Goal: Task Accomplishment & Management: Use online tool/utility

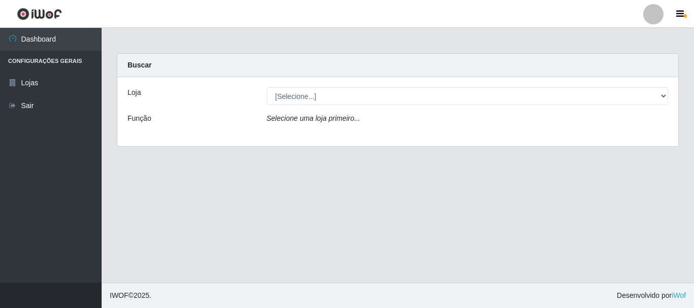
click at [668, 97] on div "[Selecione...] Super Vilton" at bounding box center [467, 96] width 417 height 18
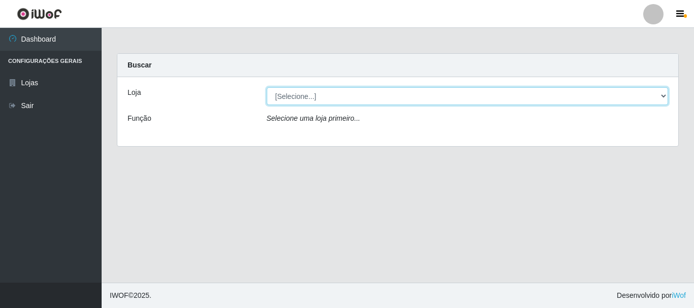
click at [667, 96] on select "[Selecione...] Super Vilton" at bounding box center [468, 96] width 402 height 18
select select "379"
click at [267, 87] on select "[Selecione...] Super Vilton" at bounding box center [468, 96] width 402 height 18
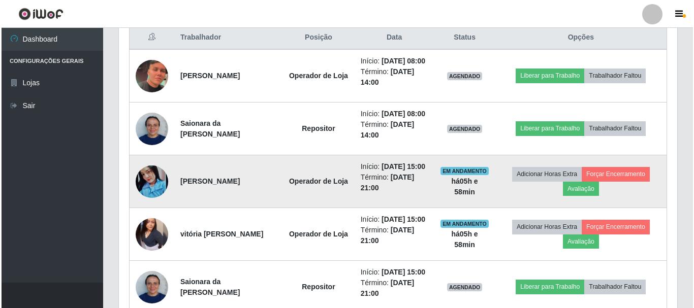
scroll to position [457, 0]
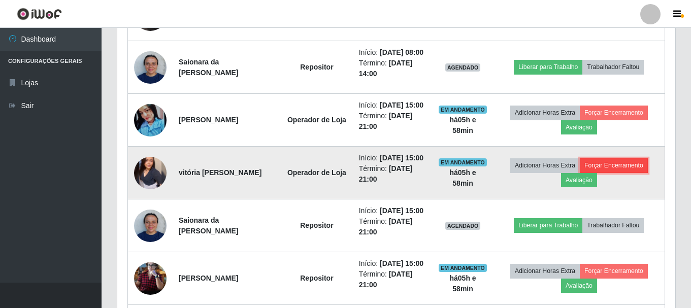
click at [634, 173] on button "Forçar Encerramento" at bounding box center [614, 165] width 68 height 14
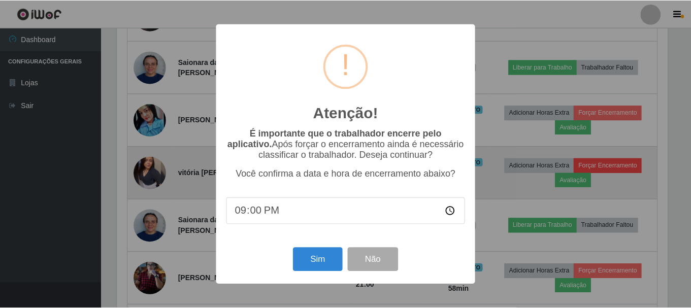
scroll to position [211, 553]
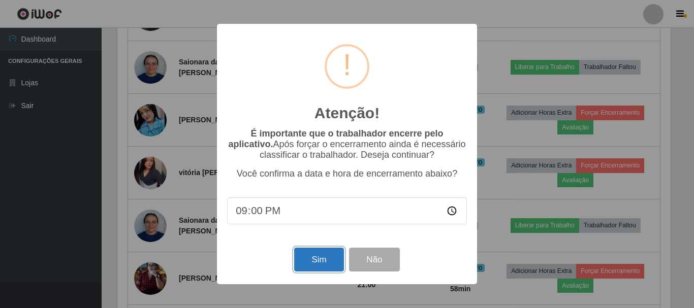
click at [313, 267] on button "Sim" at bounding box center [318, 260] width 49 height 24
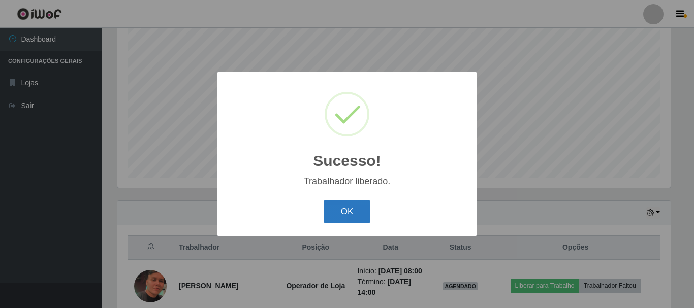
click at [344, 217] on button "OK" at bounding box center [347, 212] width 47 height 24
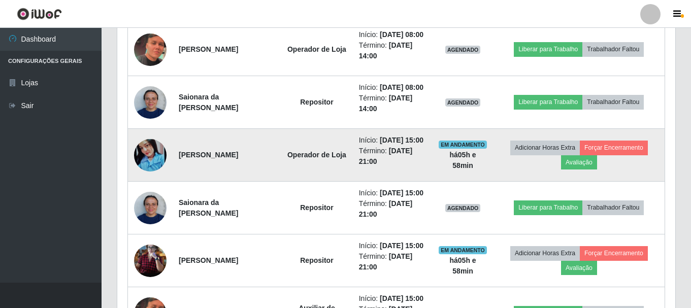
scroll to position [439, 0]
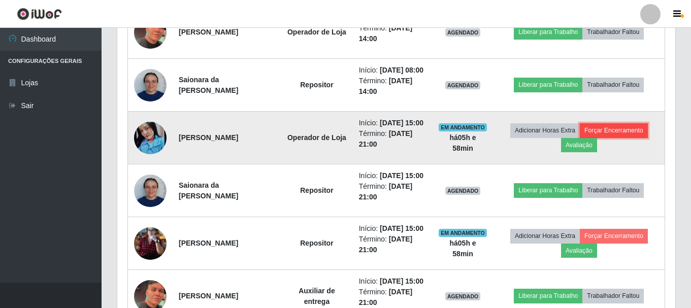
click at [600, 138] on button "Forçar Encerramento" at bounding box center [614, 130] width 68 height 14
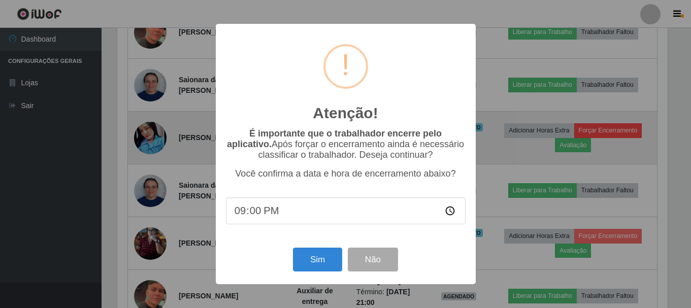
scroll to position [211, 553]
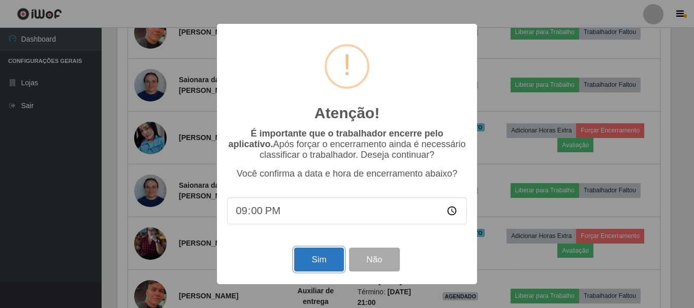
click at [320, 253] on button "Sim" at bounding box center [318, 260] width 49 height 24
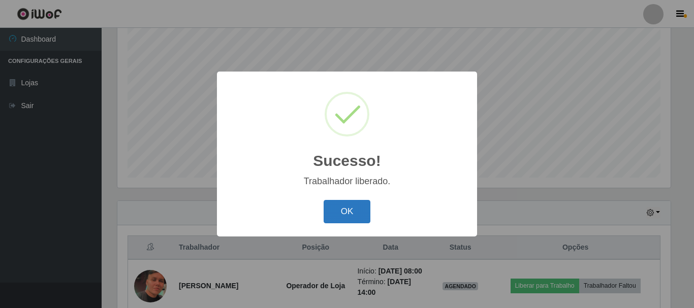
click at [356, 206] on button "OK" at bounding box center [347, 212] width 47 height 24
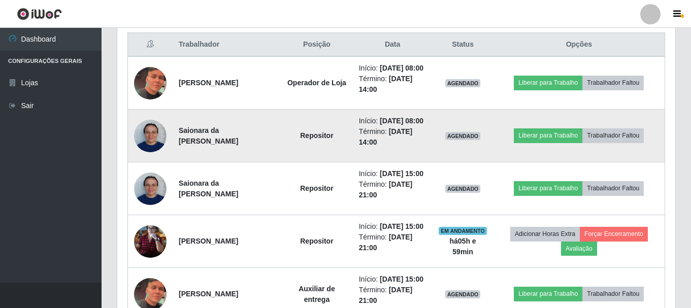
scroll to position [439, 0]
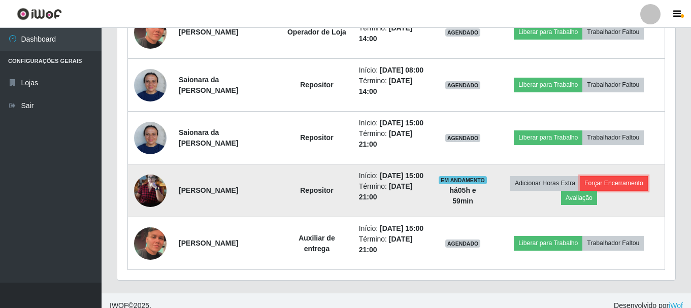
click at [610, 190] on button "Forçar Encerramento" at bounding box center [614, 183] width 68 height 14
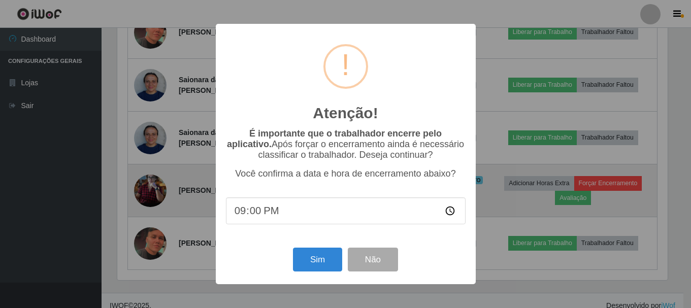
scroll to position [211, 553]
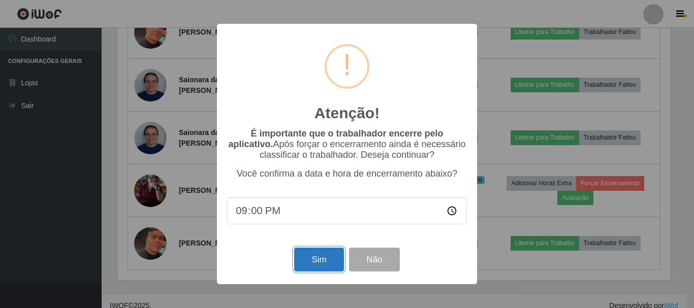
click at [323, 252] on button "Sim" at bounding box center [318, 260] width 49 height 24
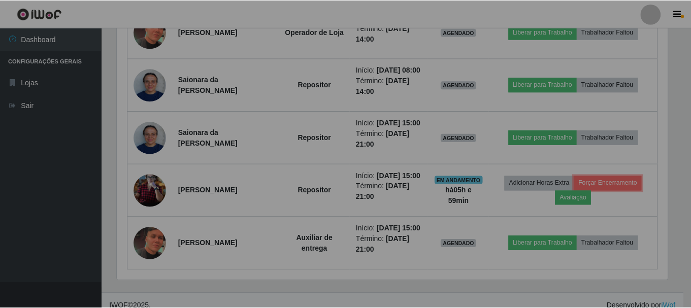
scroll to position [0, 0]
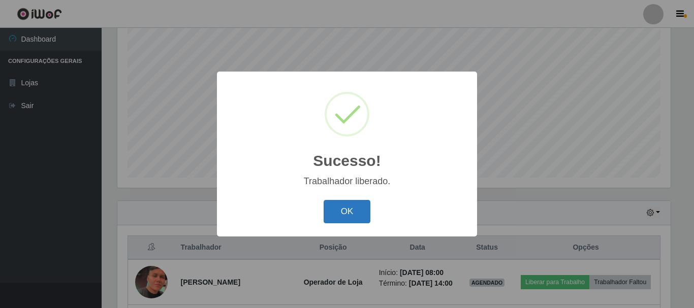
click at [338, 213] on button "OK" at bounding box center [347, 212] width 47 height 24
